Goal: Complete application form

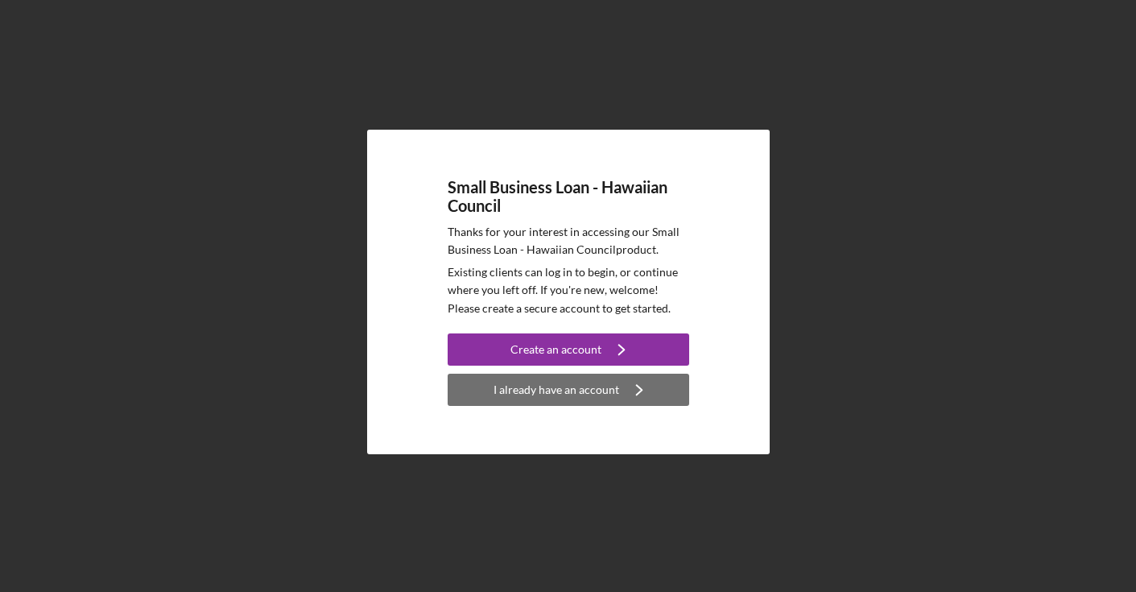
click at [609, 391] on div "I already have an account" at bounding box center [557, 390] width 126 height 32
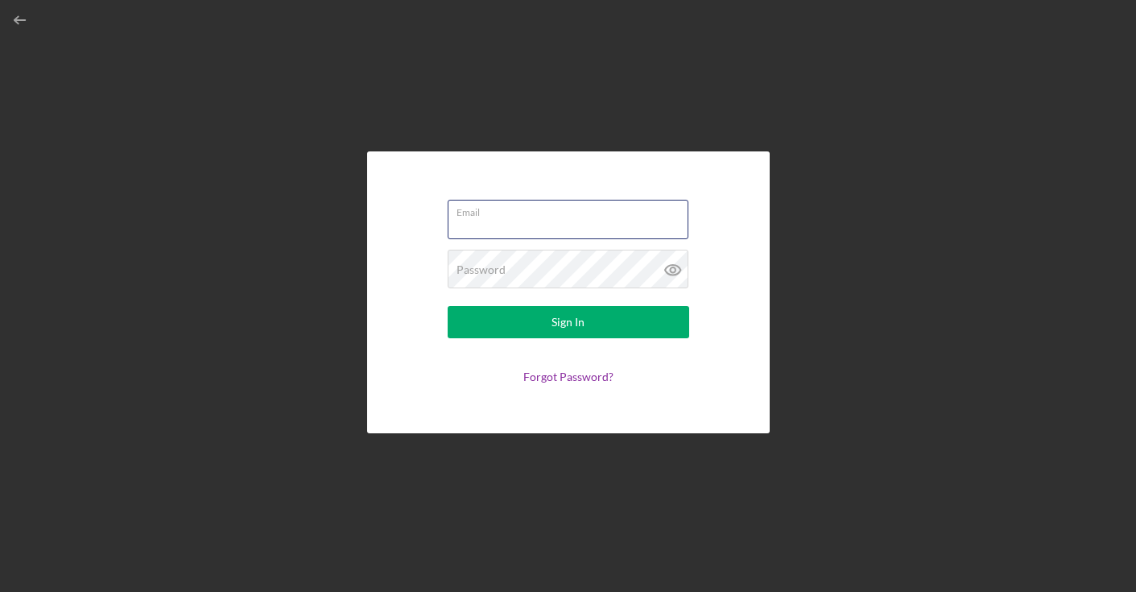
type input "[EMAIL_ADDRESS][DOMAIN_NAME]"
click at [568, 322] on button "Sign In" at bounding box center [569, 322] width 242 height 32
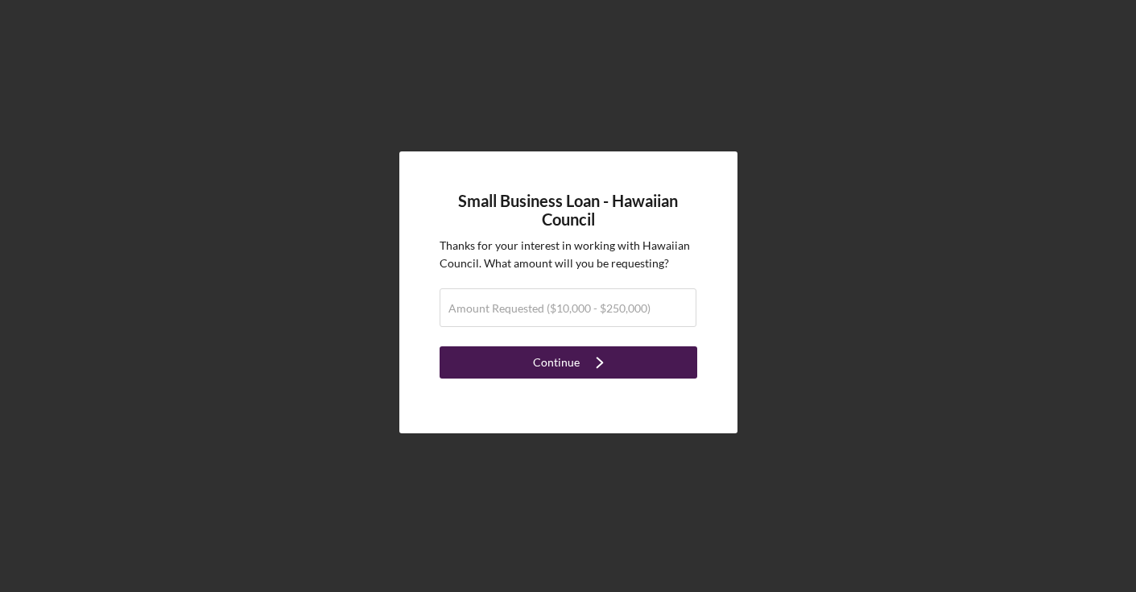
click at [665, 366] on button "Continue Icon/Navigate" at bounding box center [569, 362] width 258 height 32
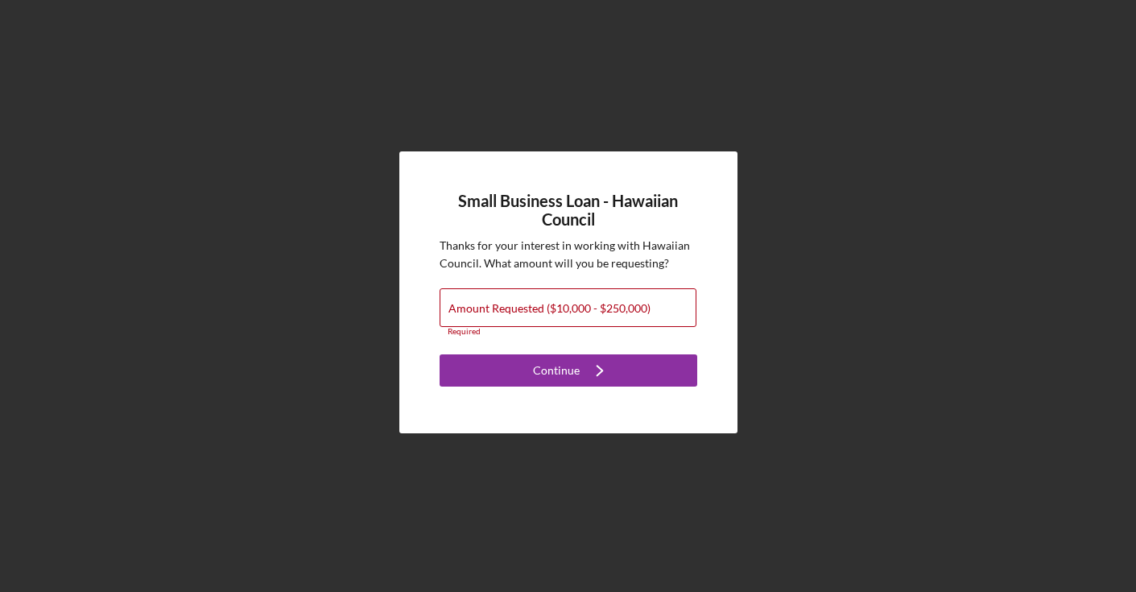
click at [744, 414] on div "Small Business Loan - Hawaiian Council Thanks for your interest in working with…" at bounding box center [568, 292] width 1120 height 584
